Goal: Information Seeking & Learning: Learn about a topic

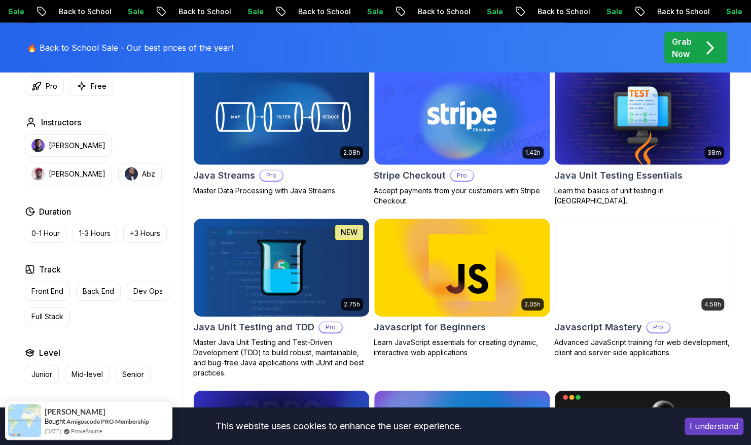
scroll to position [1766, 0]
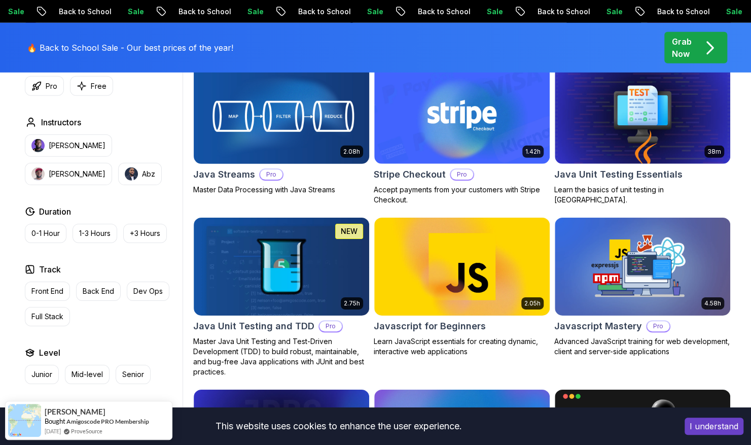
click at [300, 83] on img at bounding box center [281, 114] width 184 height 103
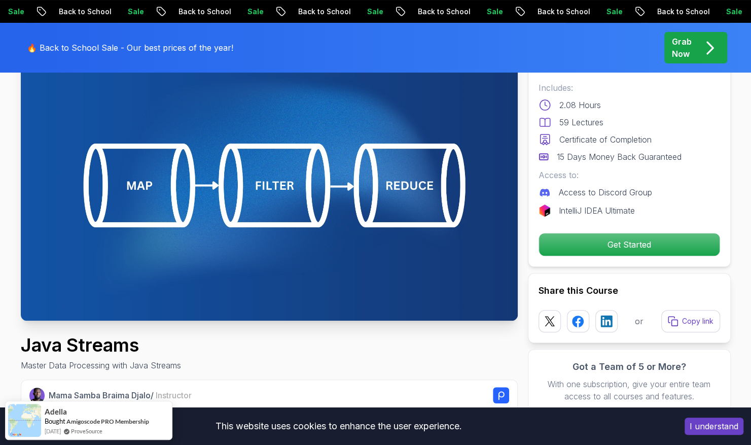
scroll to position [123, 0]
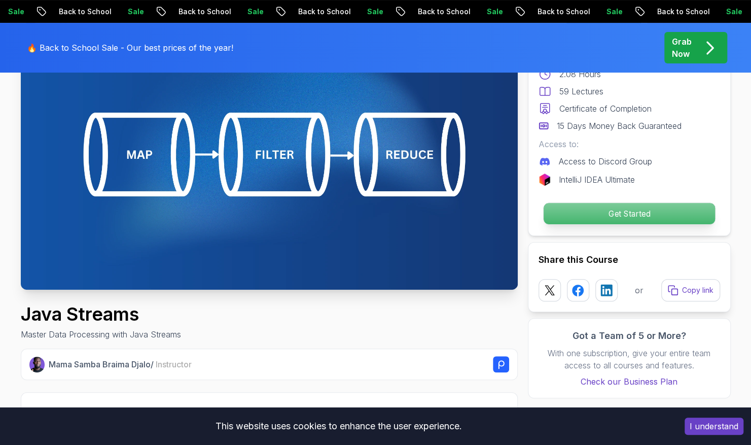
click at [632, 207] on p "Get Started" at bounding box center [628, 213] width 171 height 21
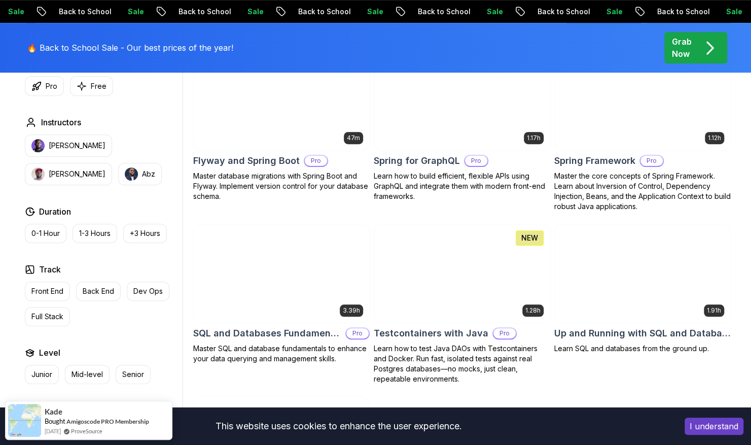
scroll to position [2596, 0]
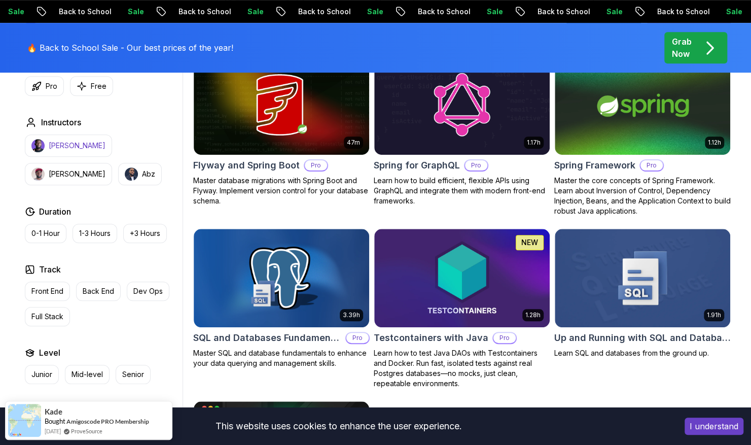
click at [66, 143] on p "[PERSON_NAME]" at bounding box center [77, 146] width 57 height 10
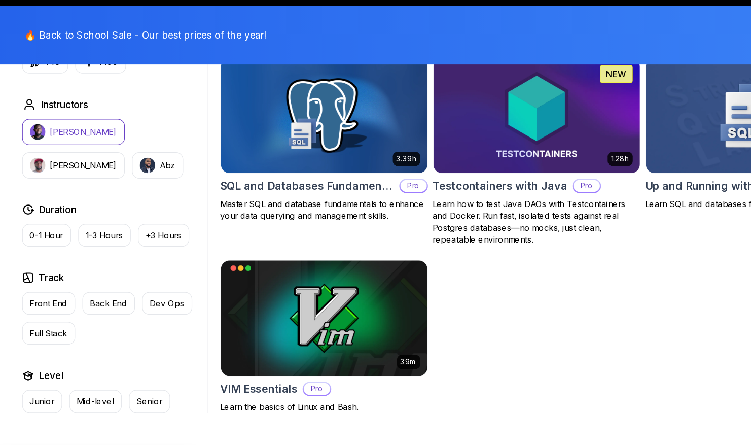
scroll to position [2596, 0]
